Goal: Use online tool/utility: Utilize a website feature to perform a specific function

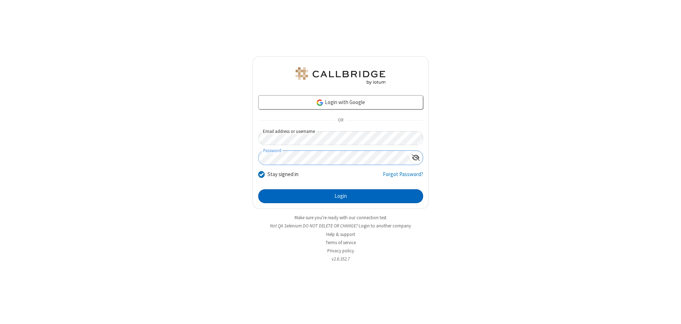
click at [340, 196] on button "Login" at bounding box center [340, 196] width 165 height 14
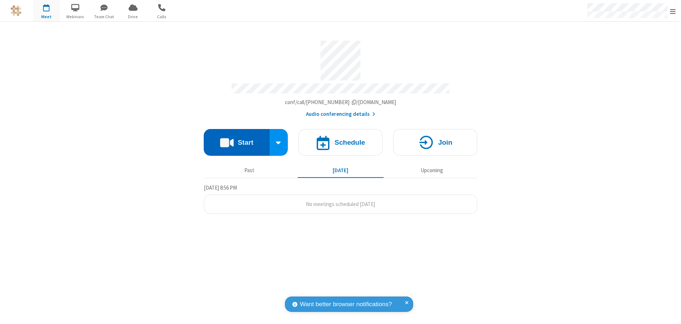
click at [236, 140] on button "Start" at bounding box center [237, 142] width 66 height 27
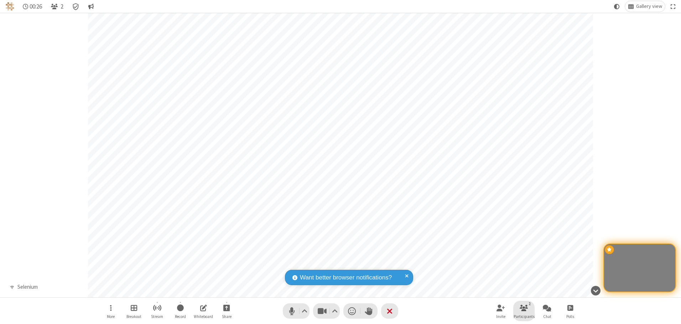
click at [524, 316] on span "Participants" at bounding box center [523, 316] width 21 height 4
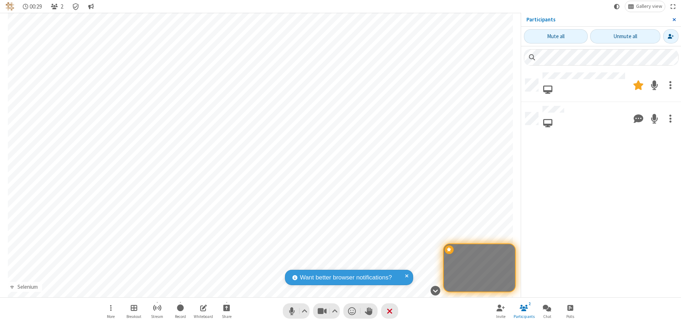
click at [673, 20] on span "Close sidebar" at bounding box center [674, 20] width 4 height 6
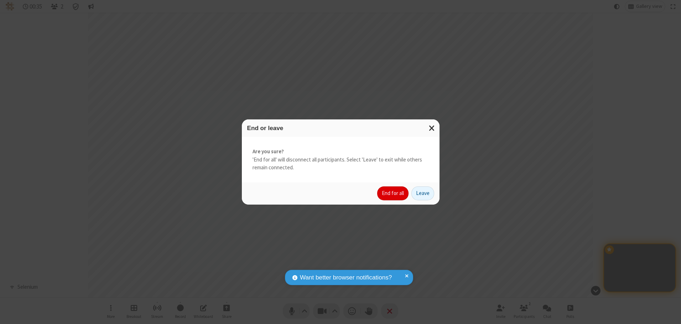
click at [393, 193] on button "End for all" at bounding box center [392, 193] width 31 height 14
